Goal: Task Accomplishment & Management: Manage account settings

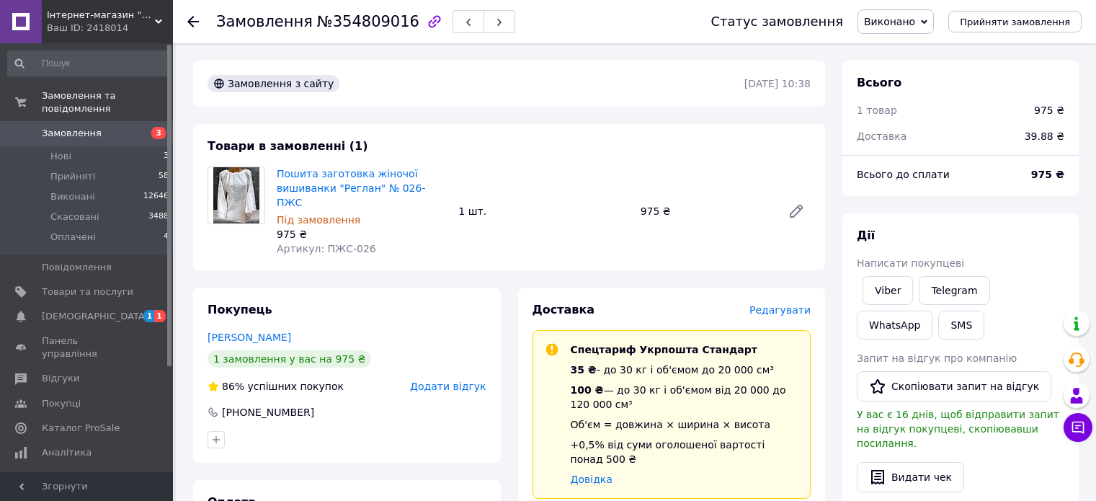
scroll to position [432, 0]
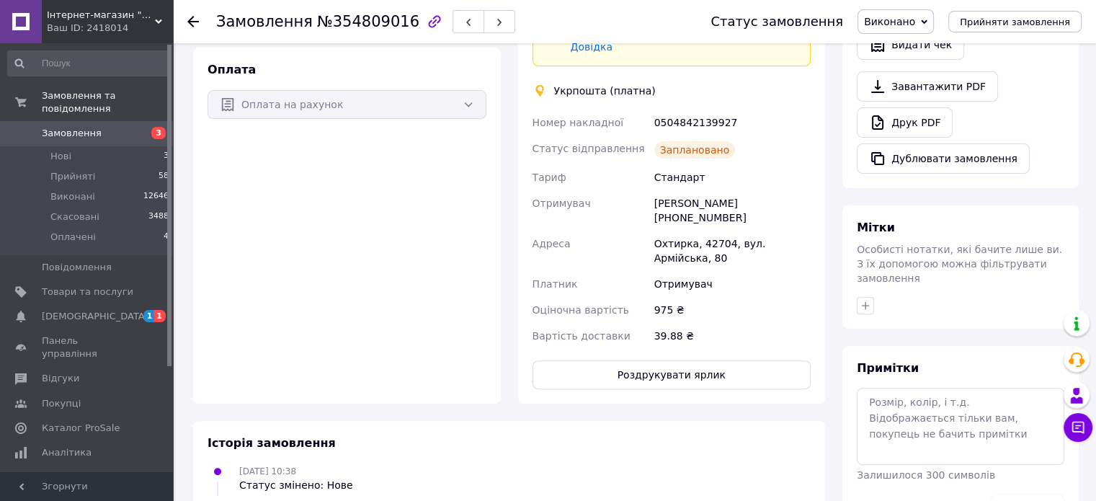
click at [193, 22] on use at bounding box center [193, 22] width 12 height 12
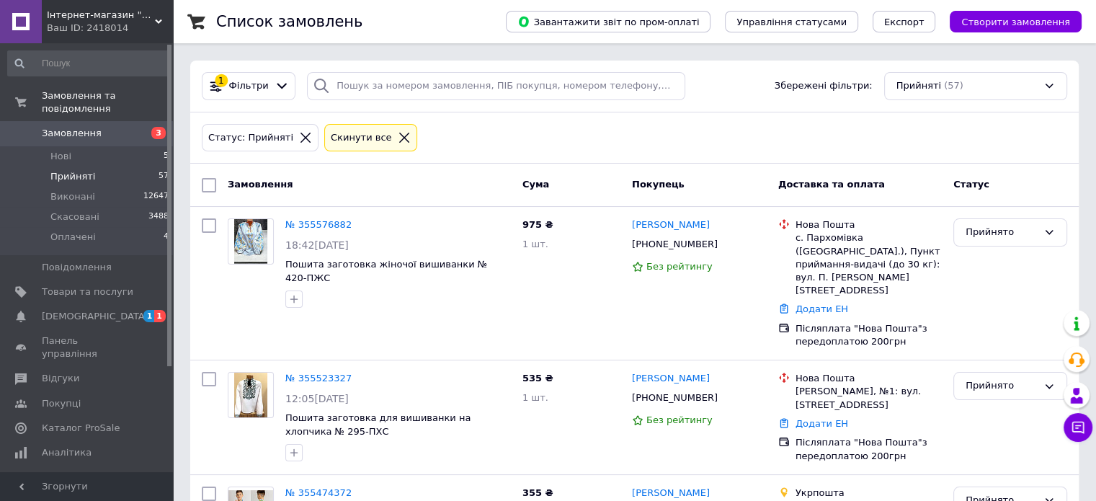
click at [398, 133] on icon at bounding box center [404, 137] width 13 height 13
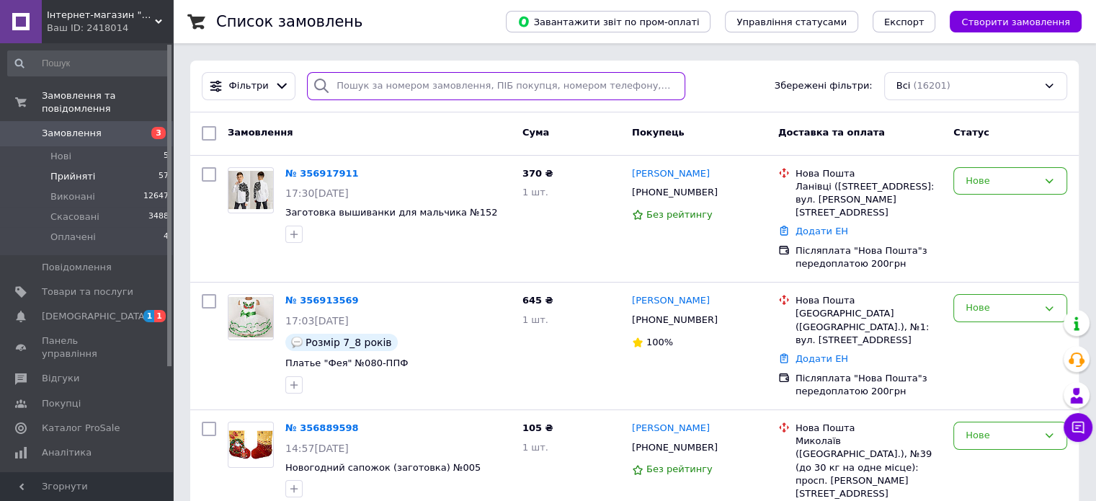
click at [383, 90] on input "search" at bounding box center [496, 86] width 378 height 28
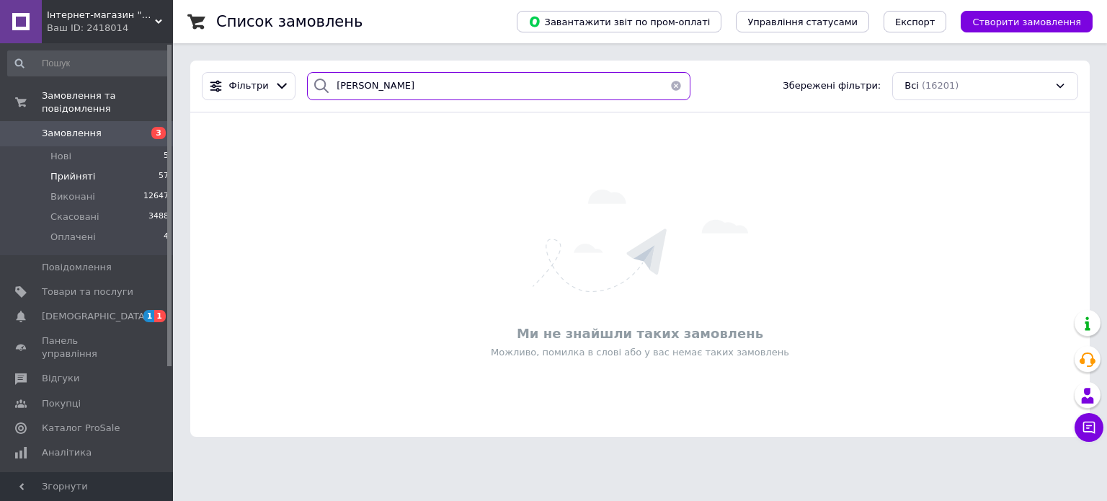
type input "[PERSON_NAME]"
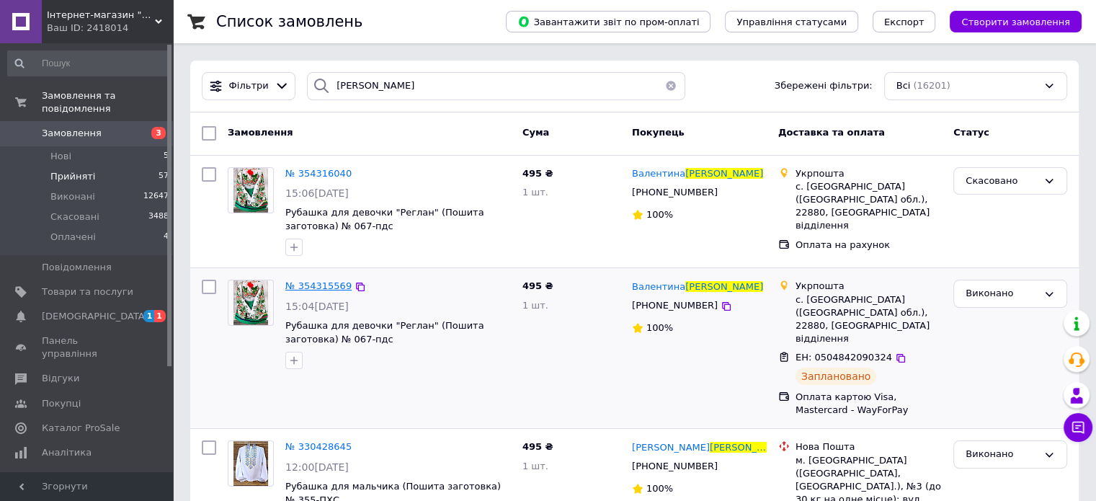
click at [303, 283] on span "№ 354315569" at bounding box center [318, 285] width 66 height 11
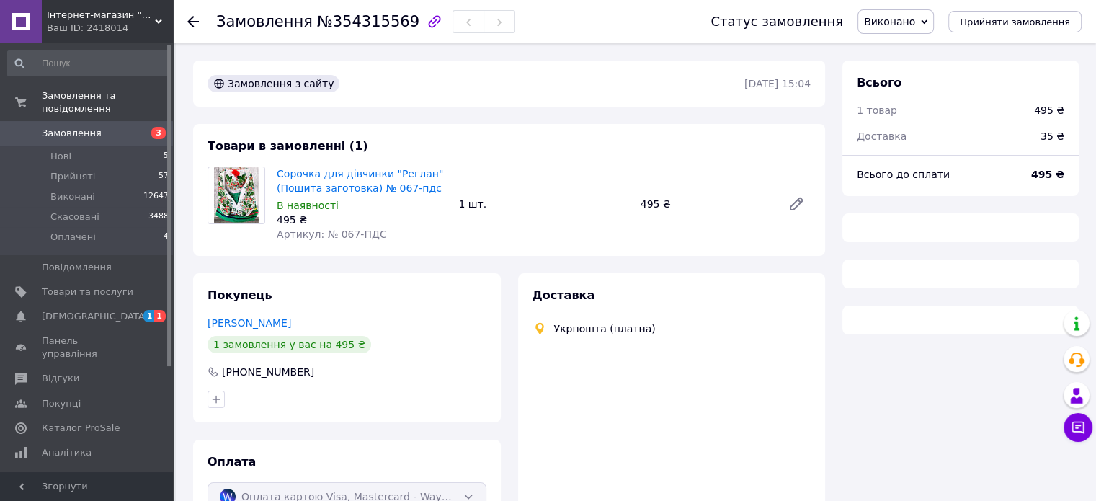
type input "[URL][DOMAIN_NAME]"
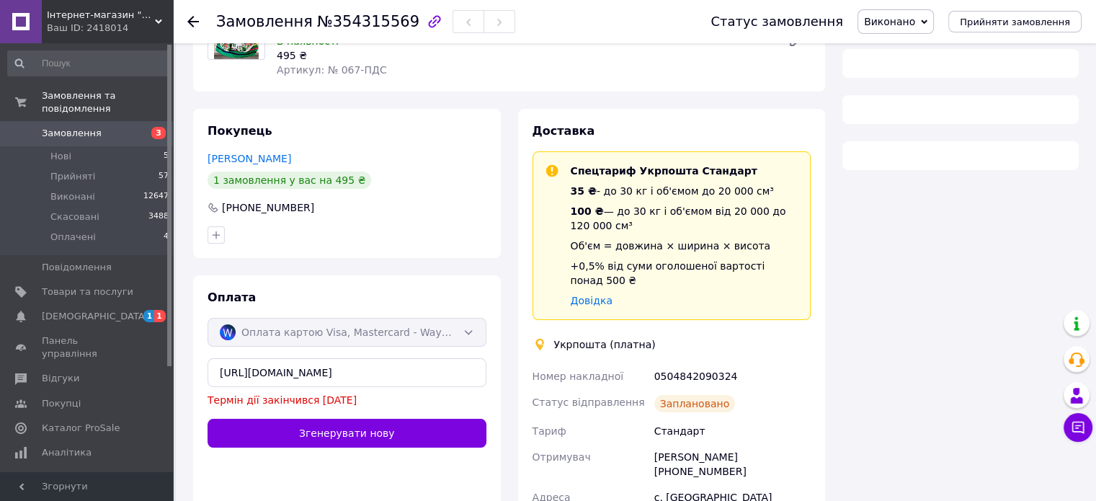
scroll to position [360, 0]
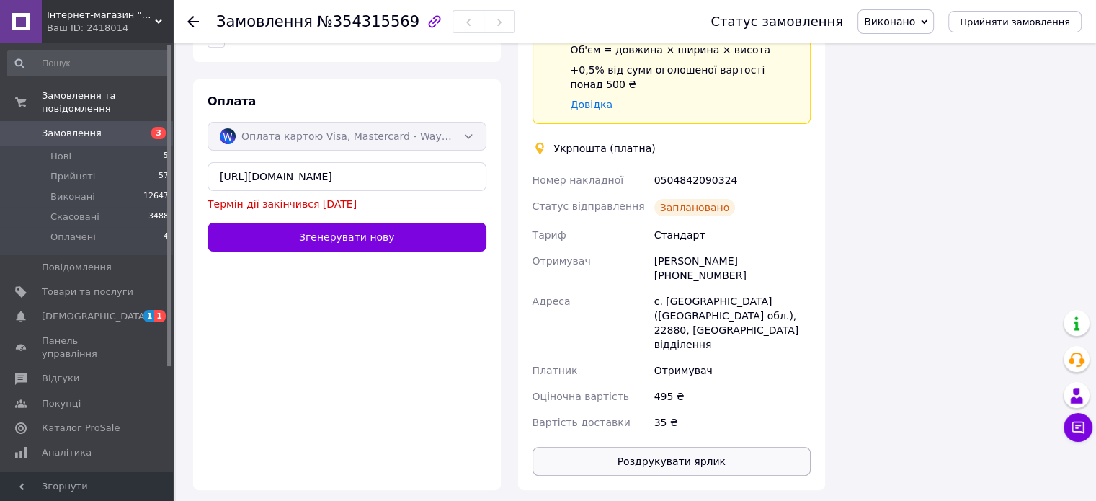
click at [716, 447] on button "Роздрукувати ярлик" at bounding box center [671, 461] width 279 height 29
